Goal: Transaction & Acquisition: Purchase product/service

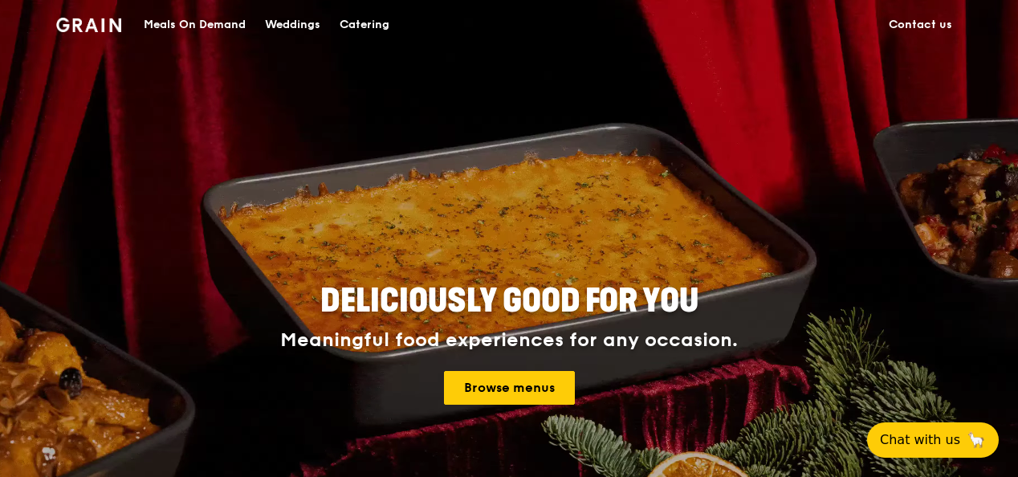
click at [356, 29] on div "Catering" at bounding box center [365, 25] width 50 height 48
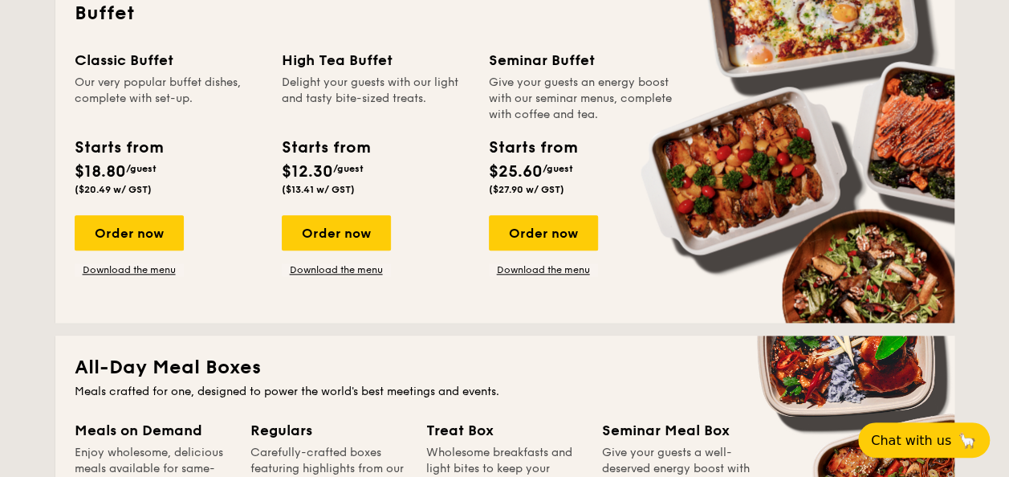
scroll to position [690, 0]
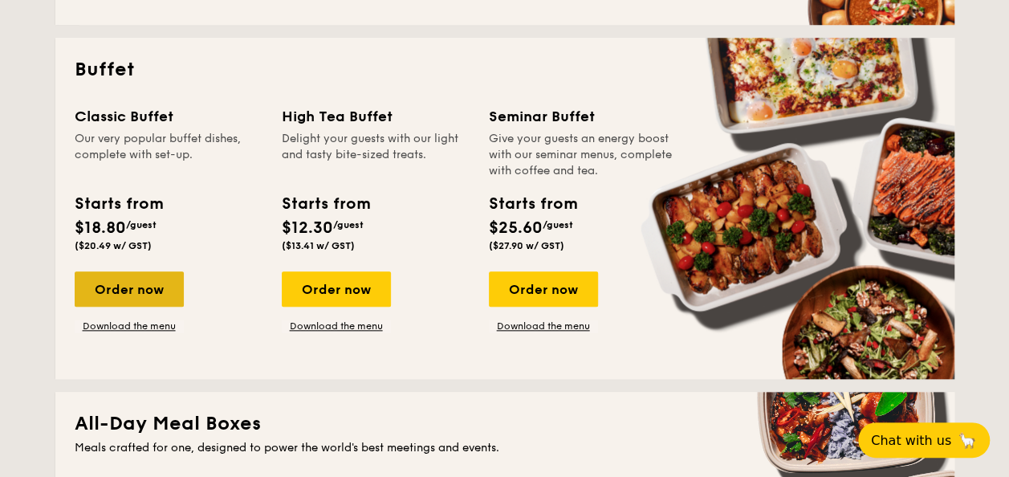
click at [121, 284] on div "Order now" at bounding box center [129, 288] width 109 height 35
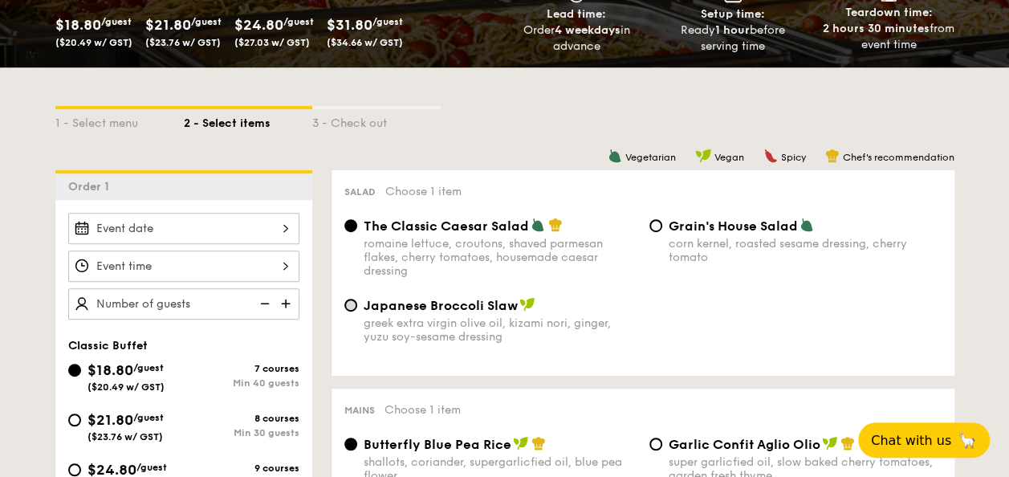
scroll to position [323, 0]
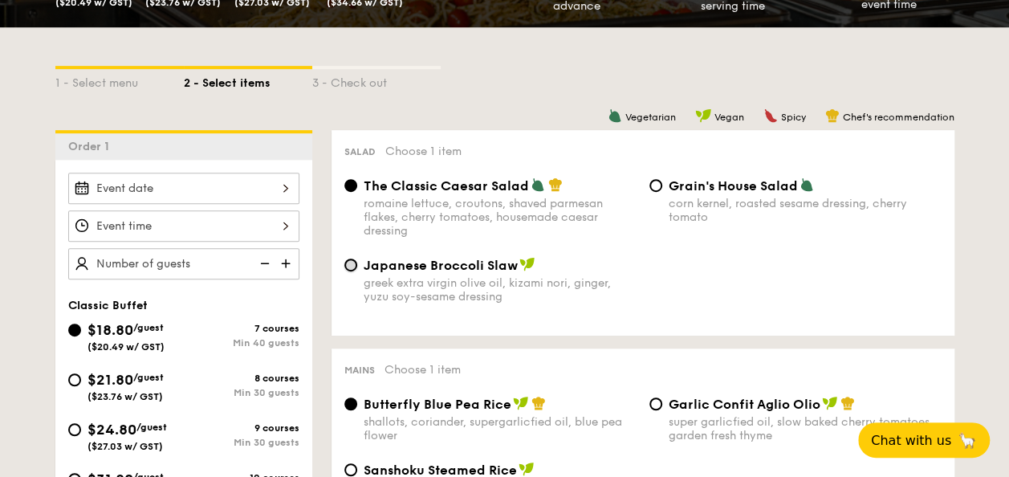
click at [348, 267] on input "Japanese Broccoli Slaw greek extra virgin olive oil, kizami nori, ginger, yuzu …" at bounding box center [350, 264] width 13 height 13
radio input "true"
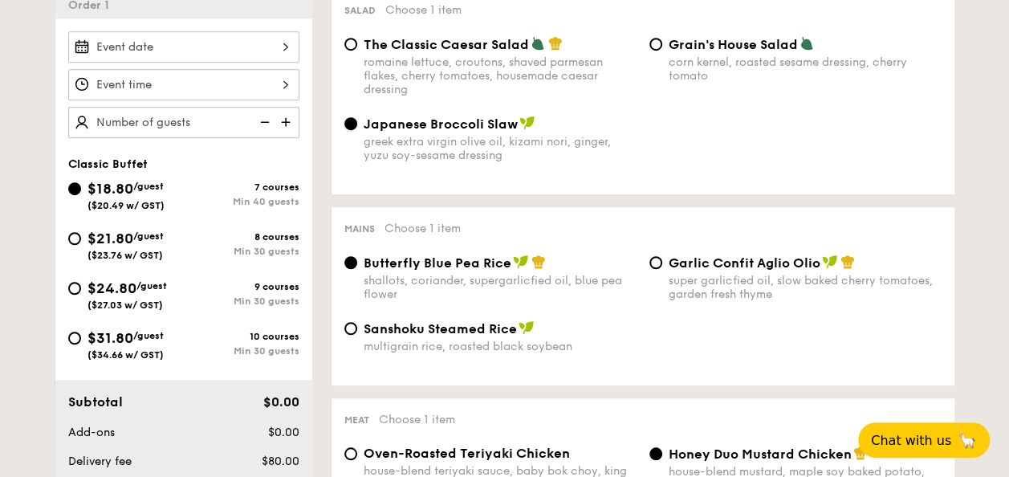
scroll to position [466, 0]
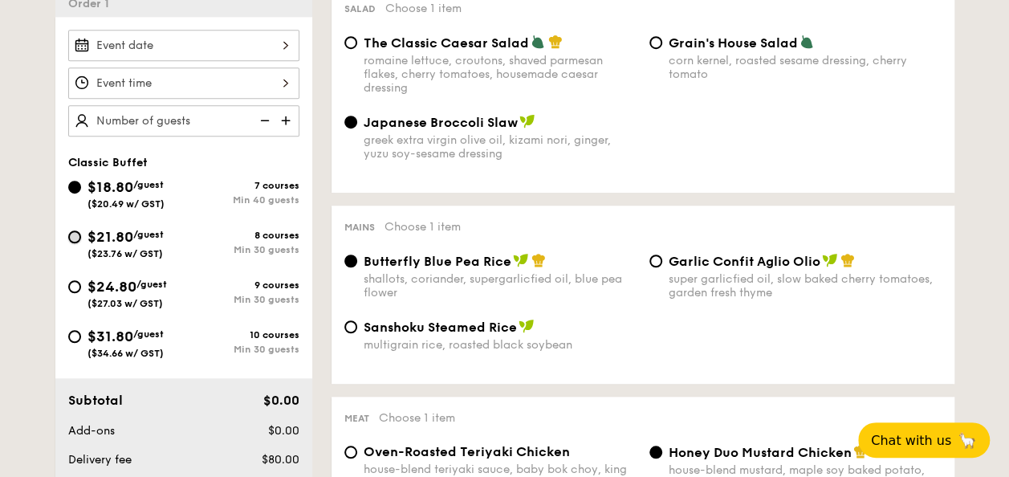
click at [77, 234] on input "$21.80 /guest ($23.76 w/ GST) 8 courses Min 30 guests" at bounding box center [74, 236] width 13 height 13
radio input "true"
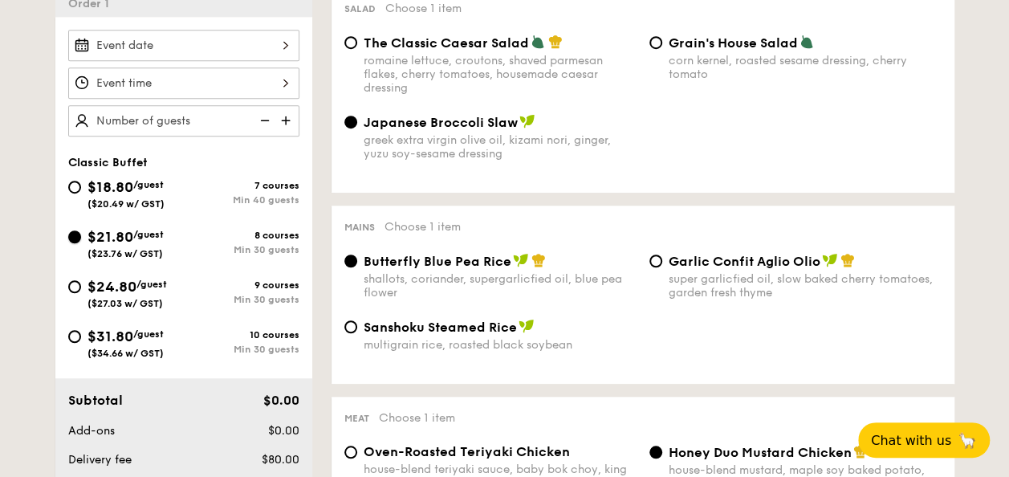
radio input "true"
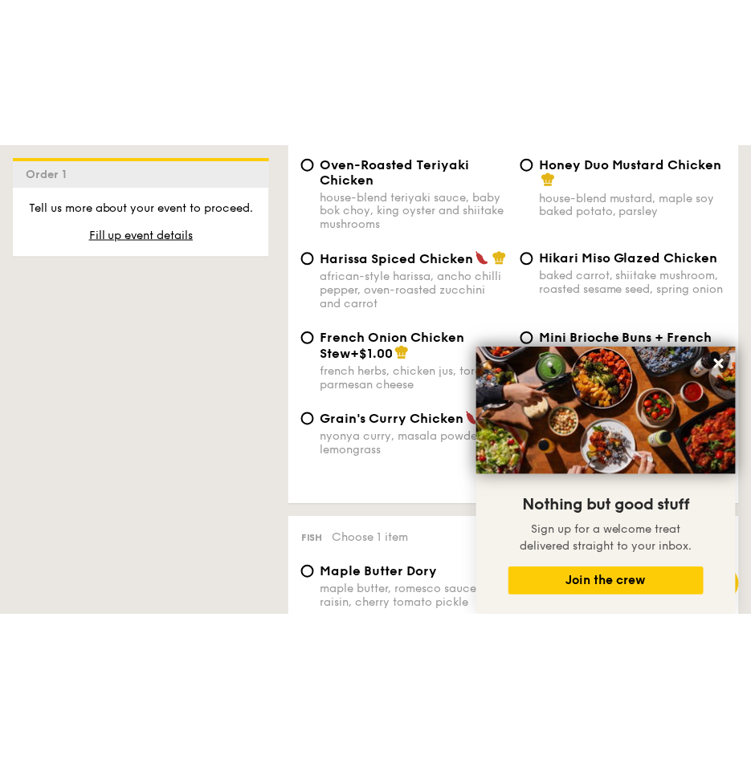
scroll to position [1481, 0]
